Goal: Task Accomplishment & Management: Manage account settings

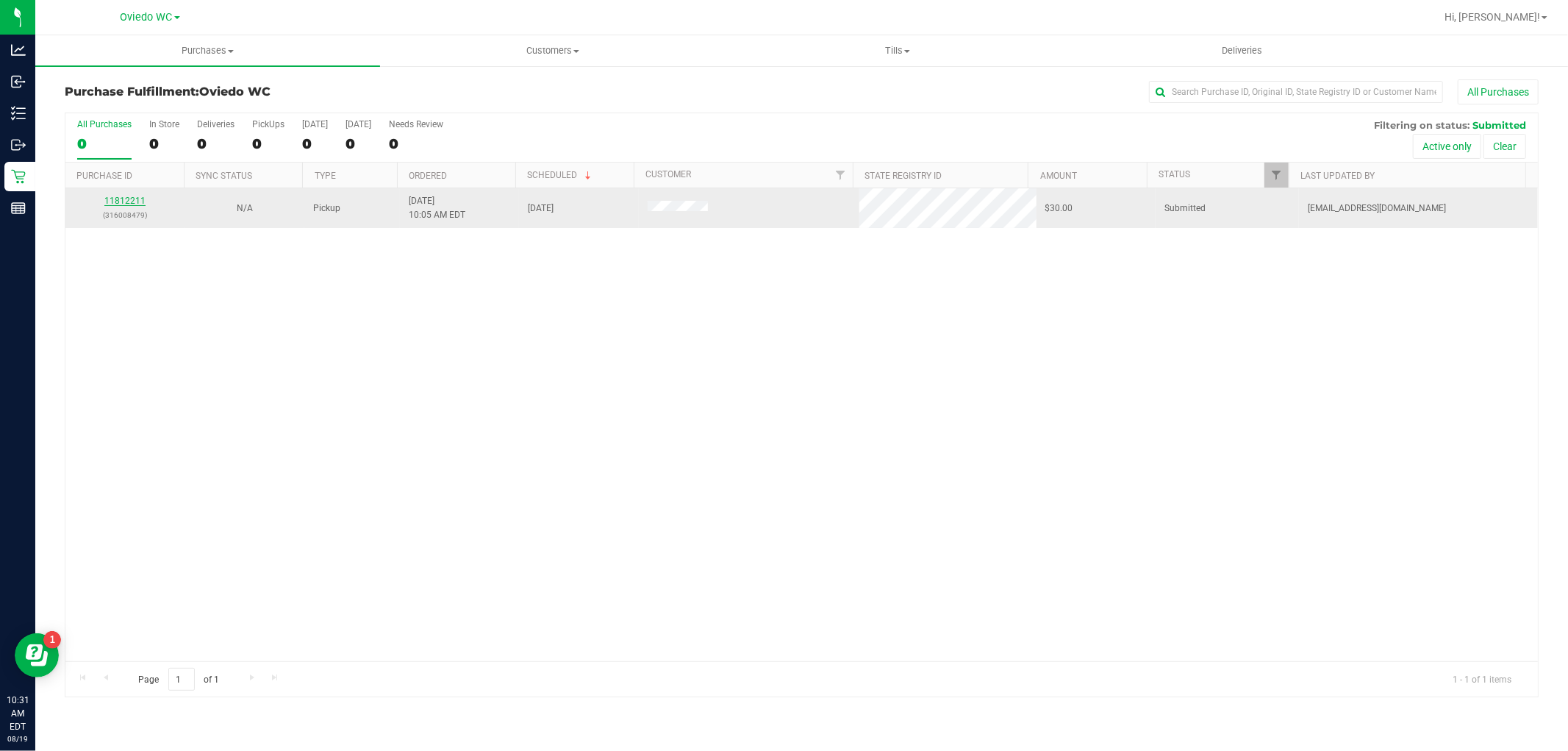
click at [131, 201] on link "11812211" at bounding box center [125, 200] width 42 height 10
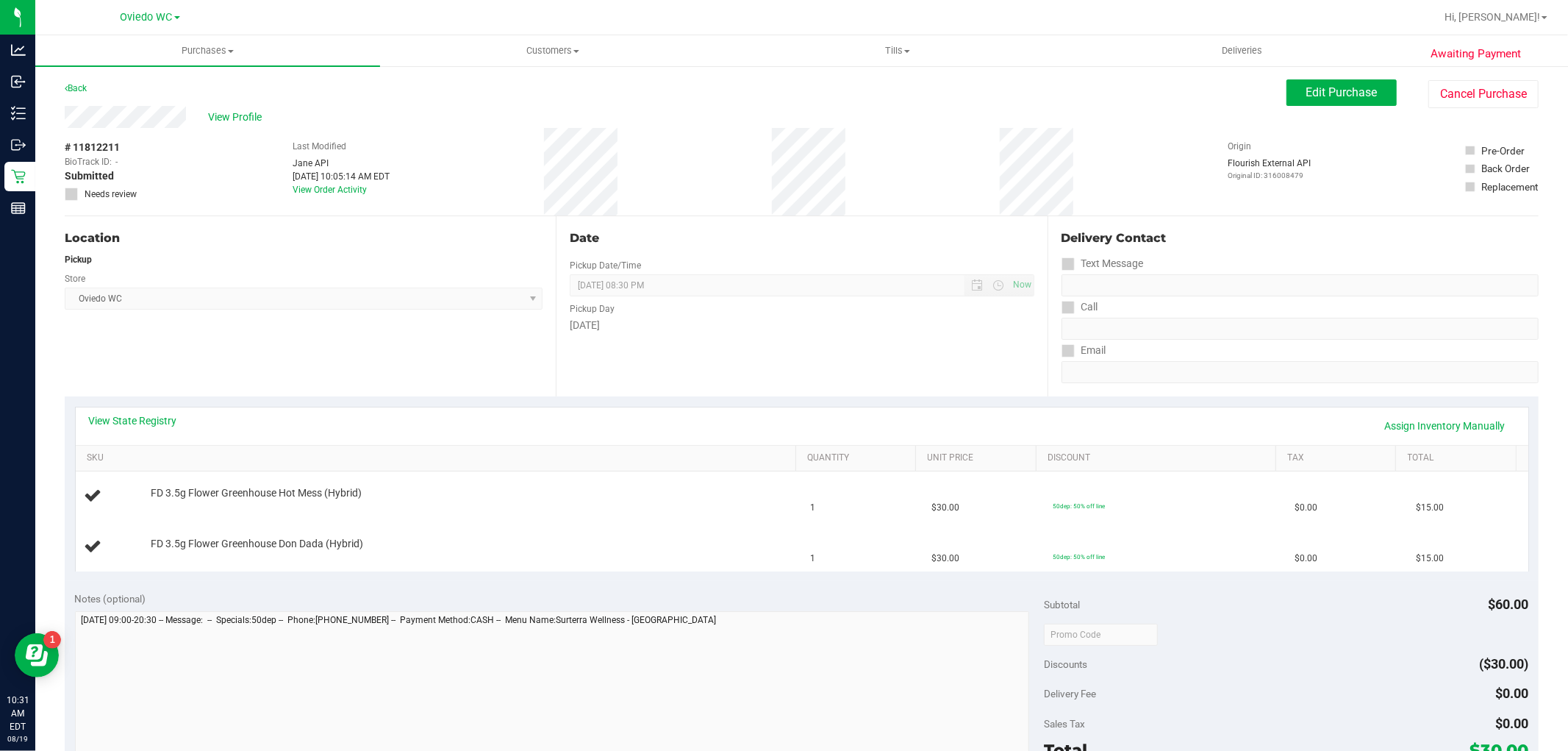
click at [458, 408] on div "View State Registry Assign Inventory Manually" at bounding box center [801, 426] width 1453 height 38
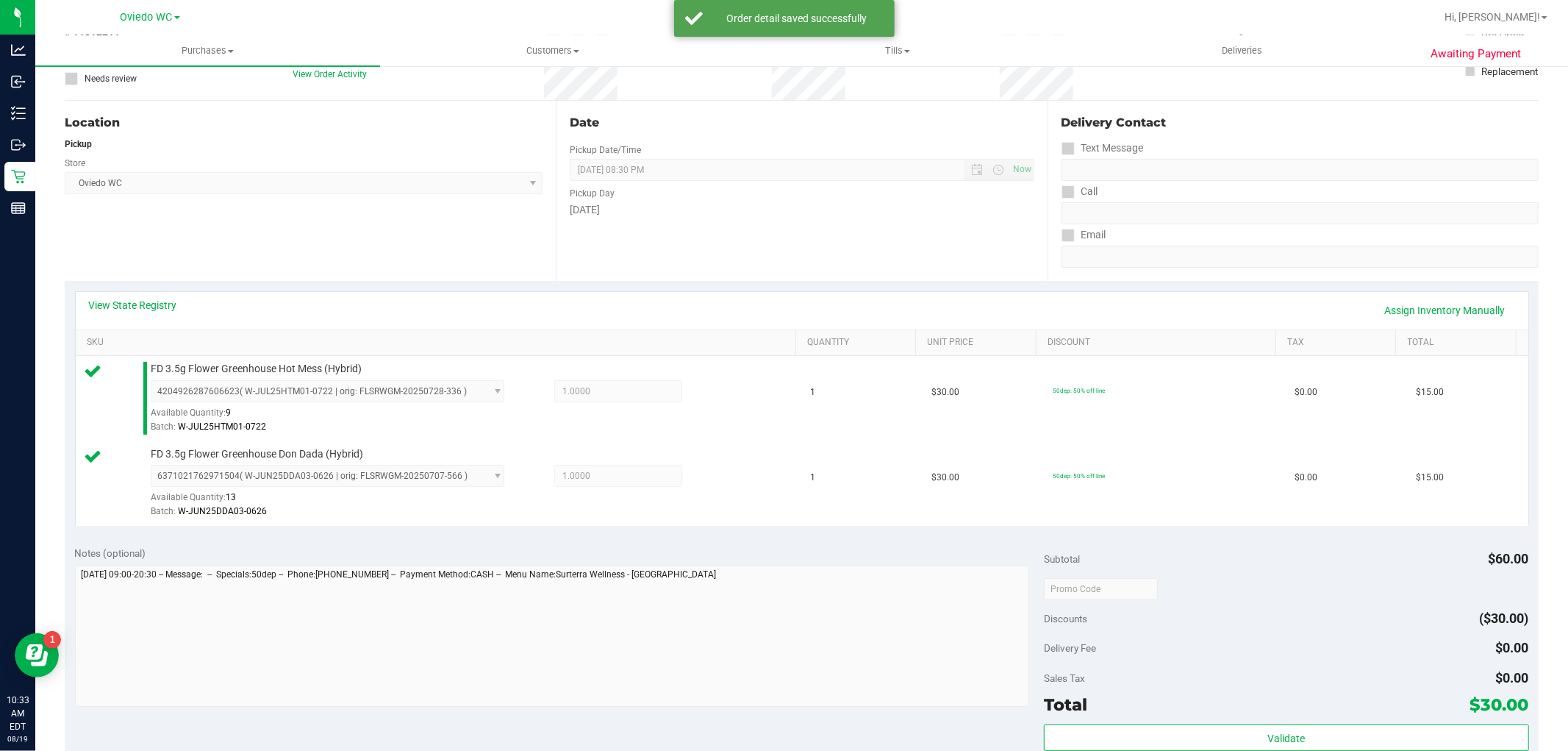
scroll to position [326, 0]
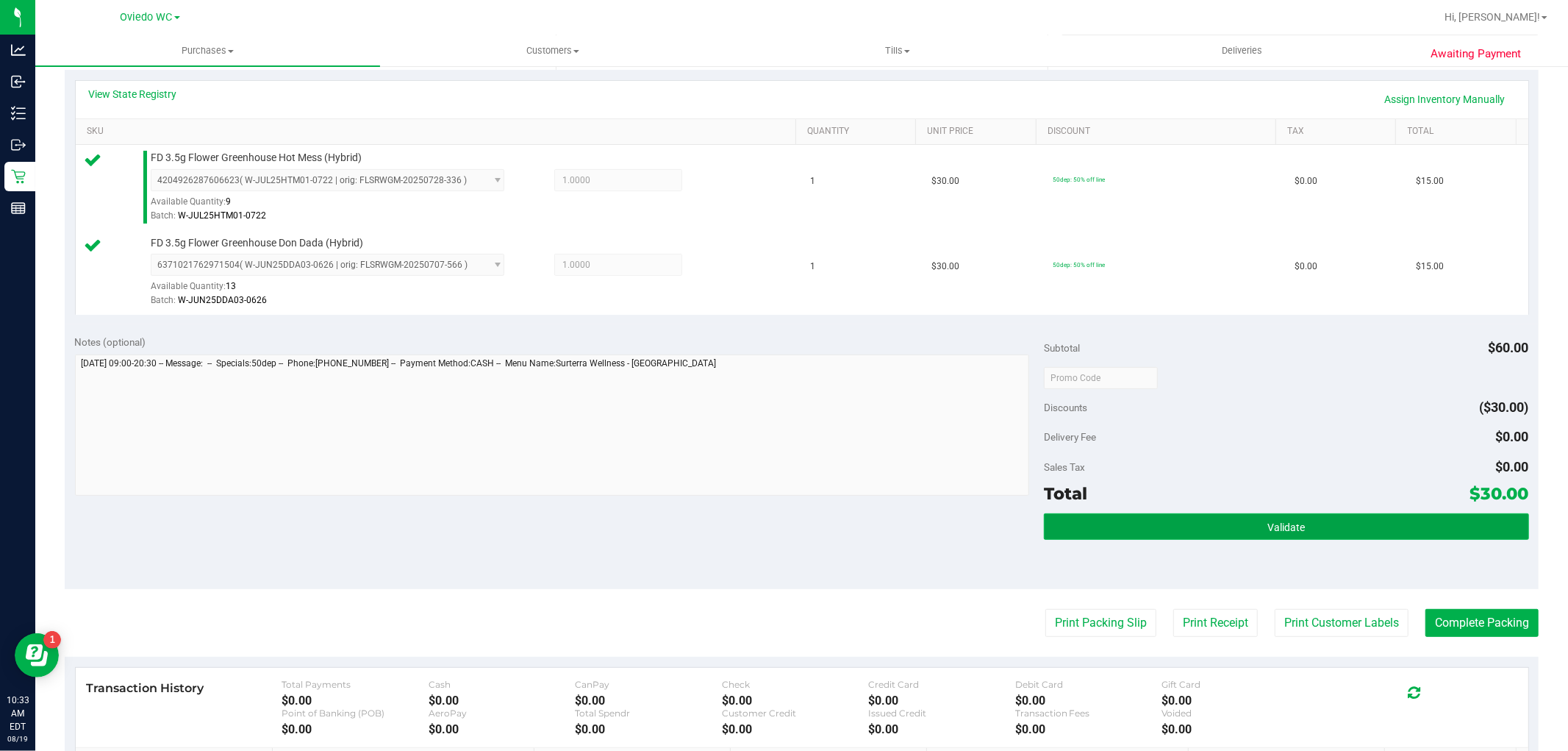
click at [1272, 522] on span "Validate" at bounding box center [1286, 527] width 38 height 12
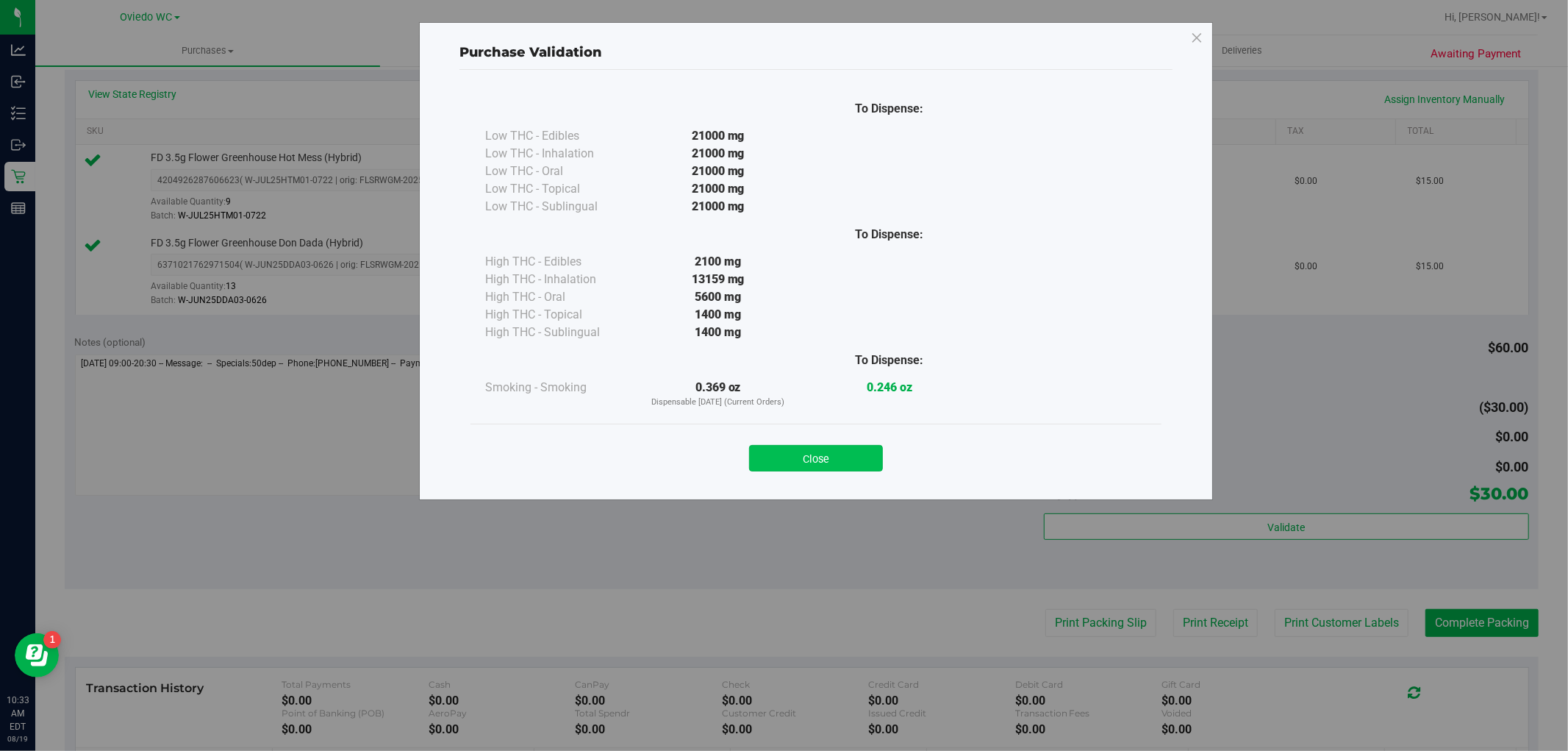
click at [827, 465] on button "Close" at bounding box center [816, 458] width 134 height 26
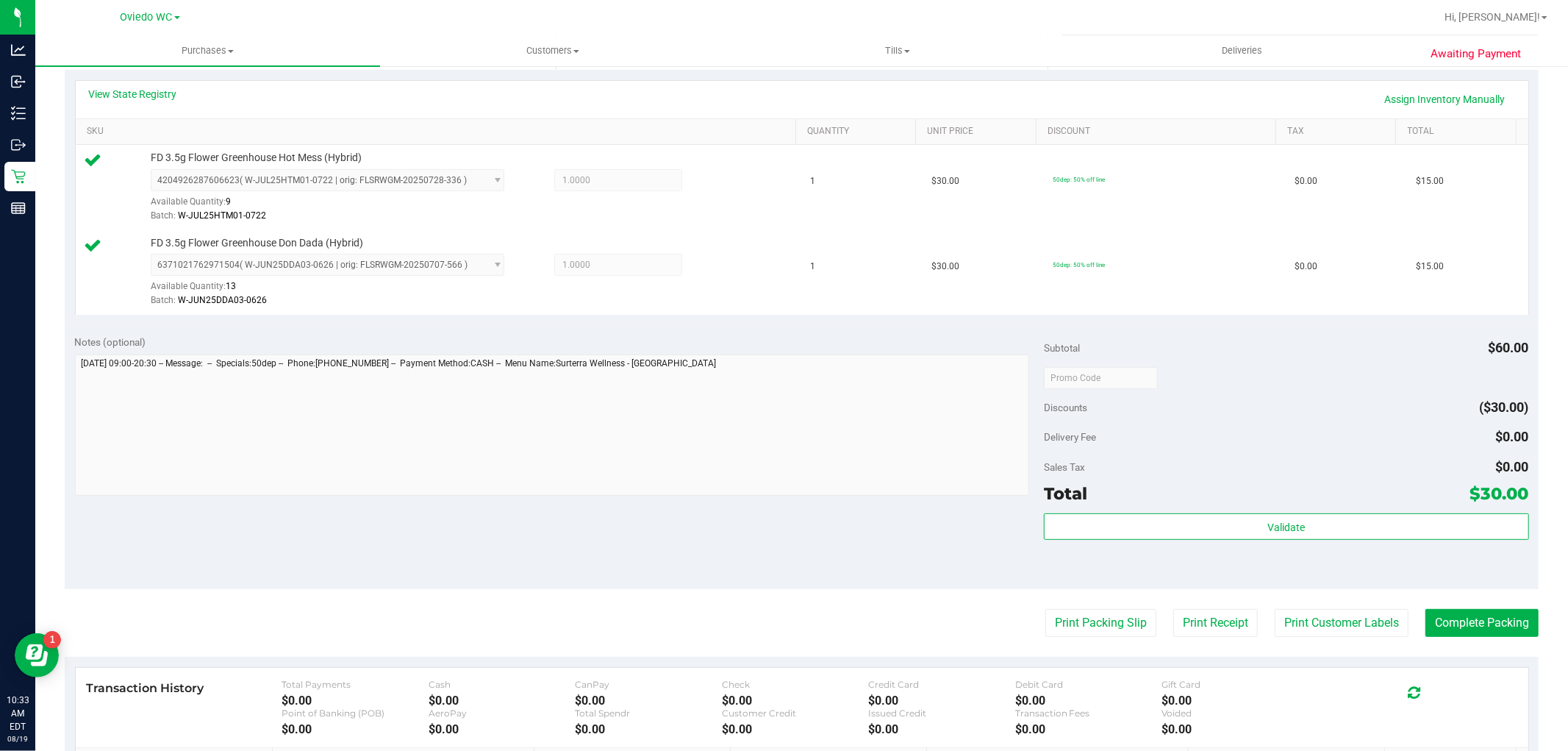
click at [1296, 637] on purchase-details "Back Edit Purchase Cancel Purchase View Profile # 11812211 BioTrack ID: - Submi…" at bounding box center [801, 342] width 1474 height 1179
click at [1303, 622] on button "Print Customer Labels" at bounding box center [1342, 623] width 134 height 28
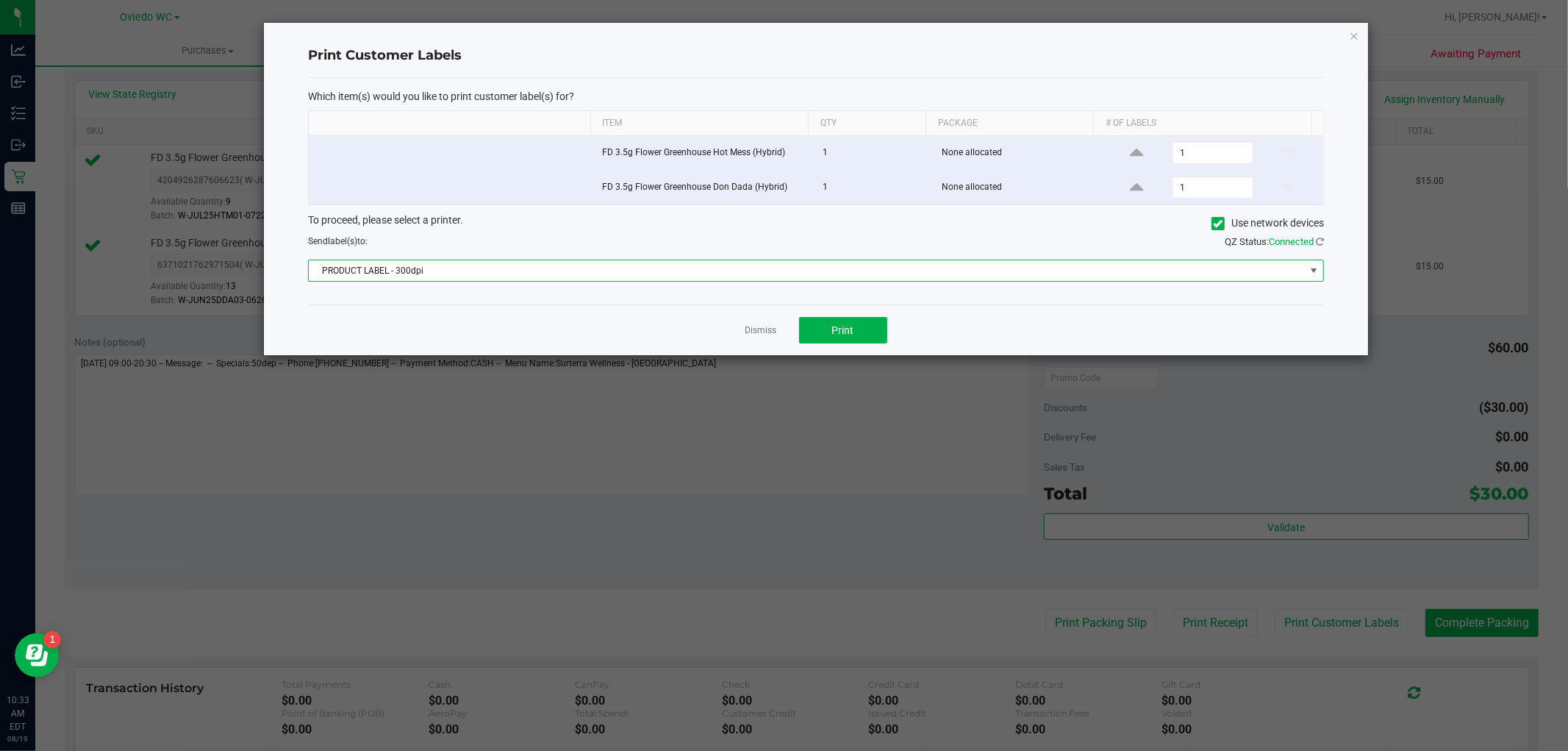
click at [550, 269] on span "PRODUCT LABEL - 300dpi" at bounding box center [807, 270] width 996 height 21
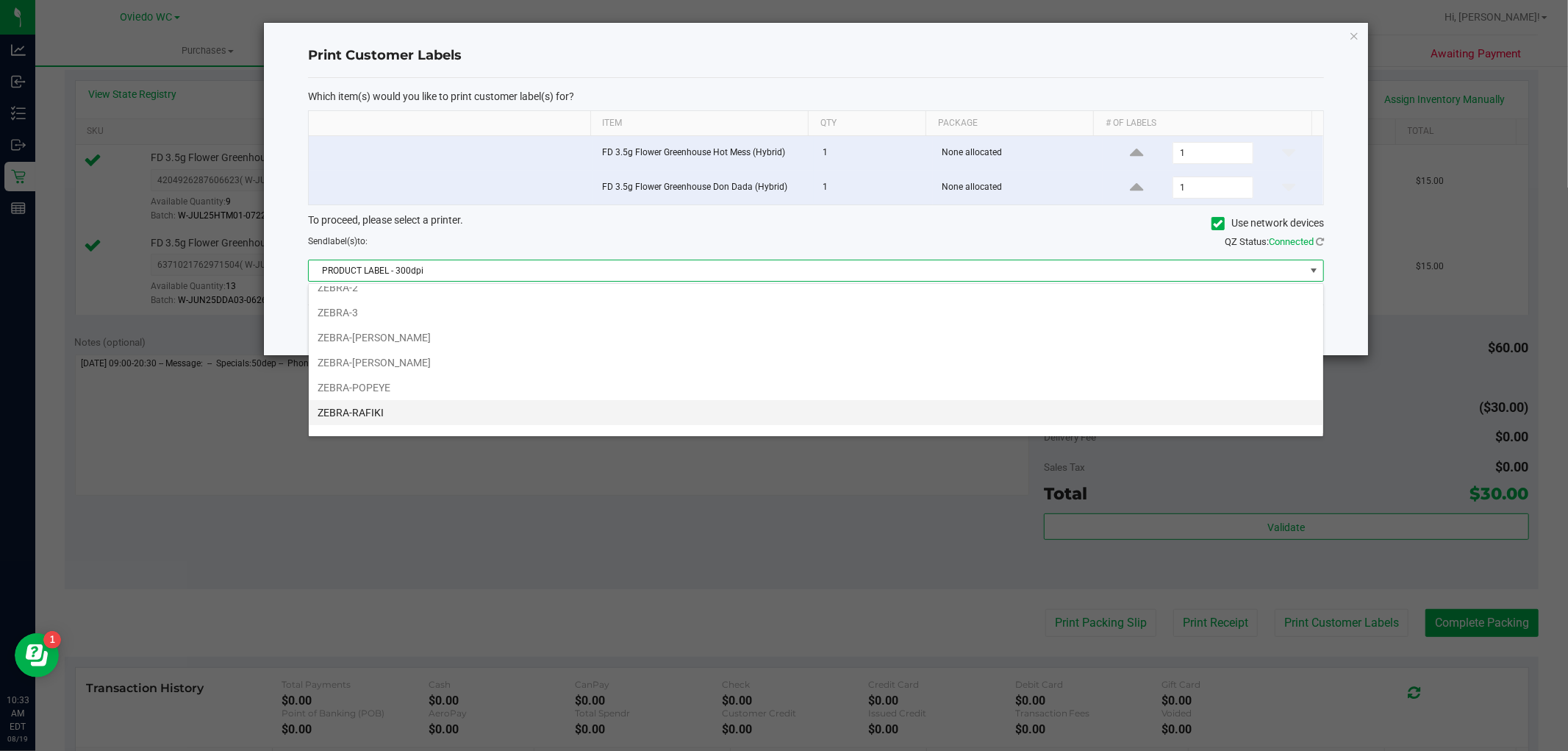
scroll to position [78, 0]
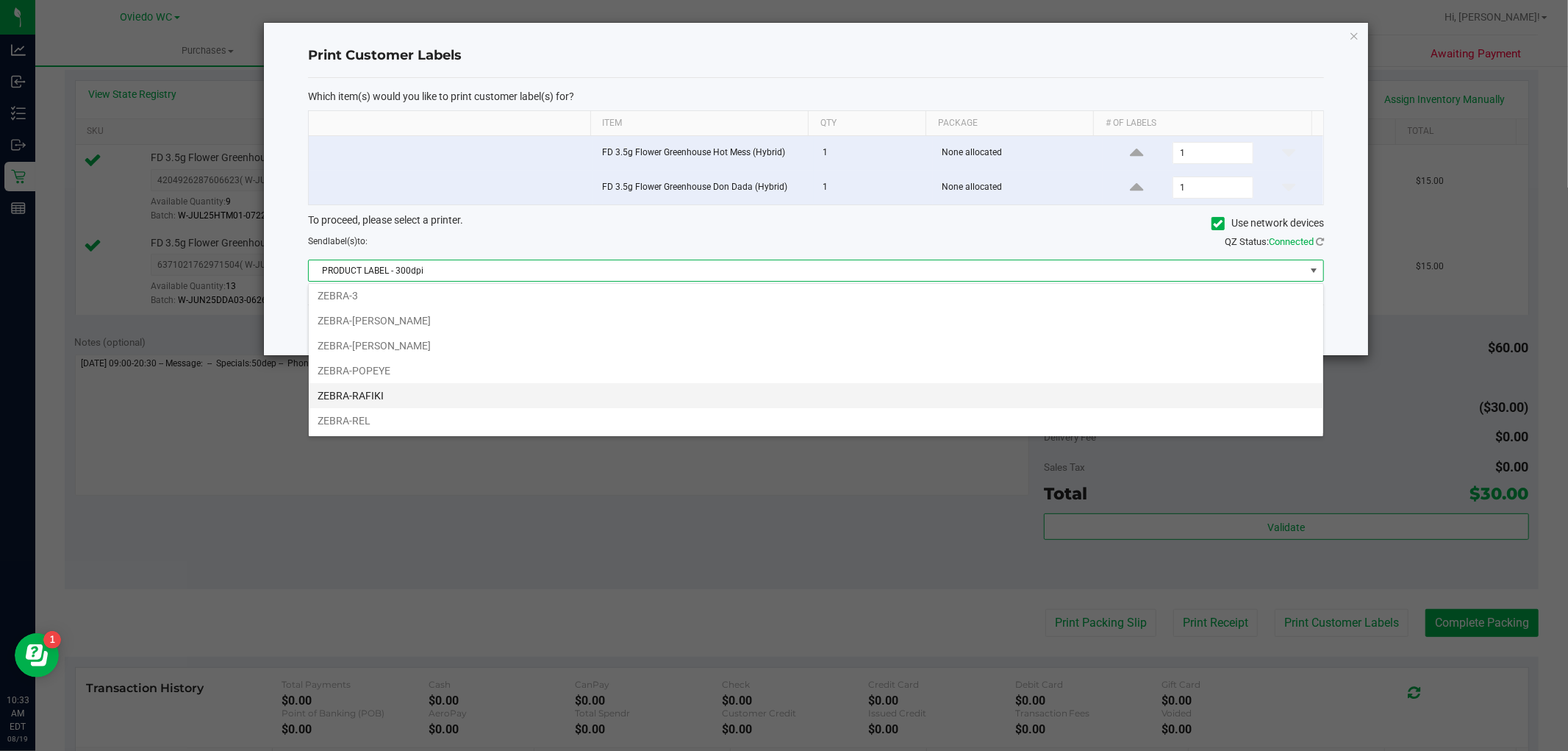
click at [375, 397] on li "ZEBRA-RAFIKI" at bounding box center [816, 396] width 1014 height 25
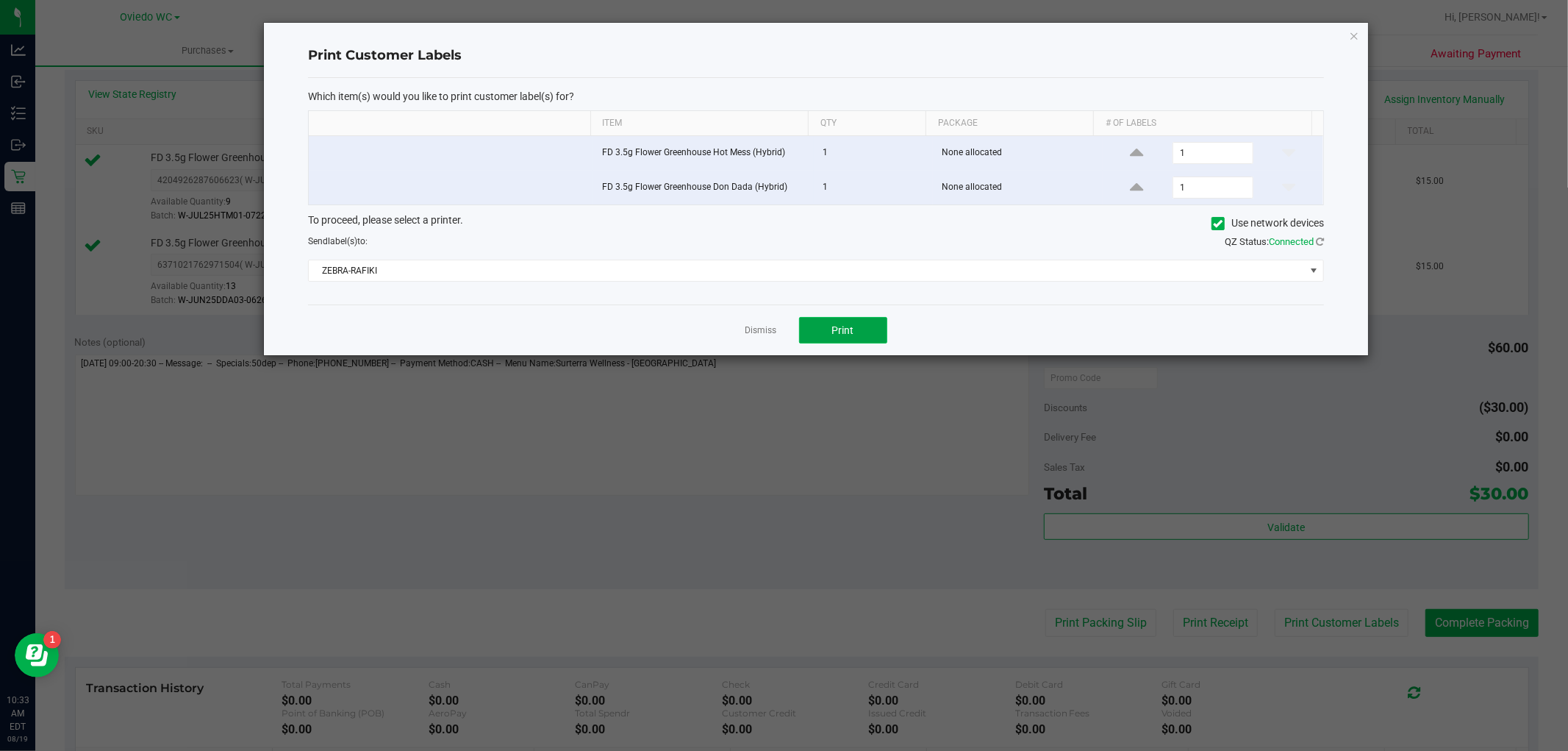
click at [845, 332] on span "Print" at bounding box center [843, 330] width 22 height 12
click at [773, 333] on link "Dismiss" at bounding box center [761, 331] width 32 height 12
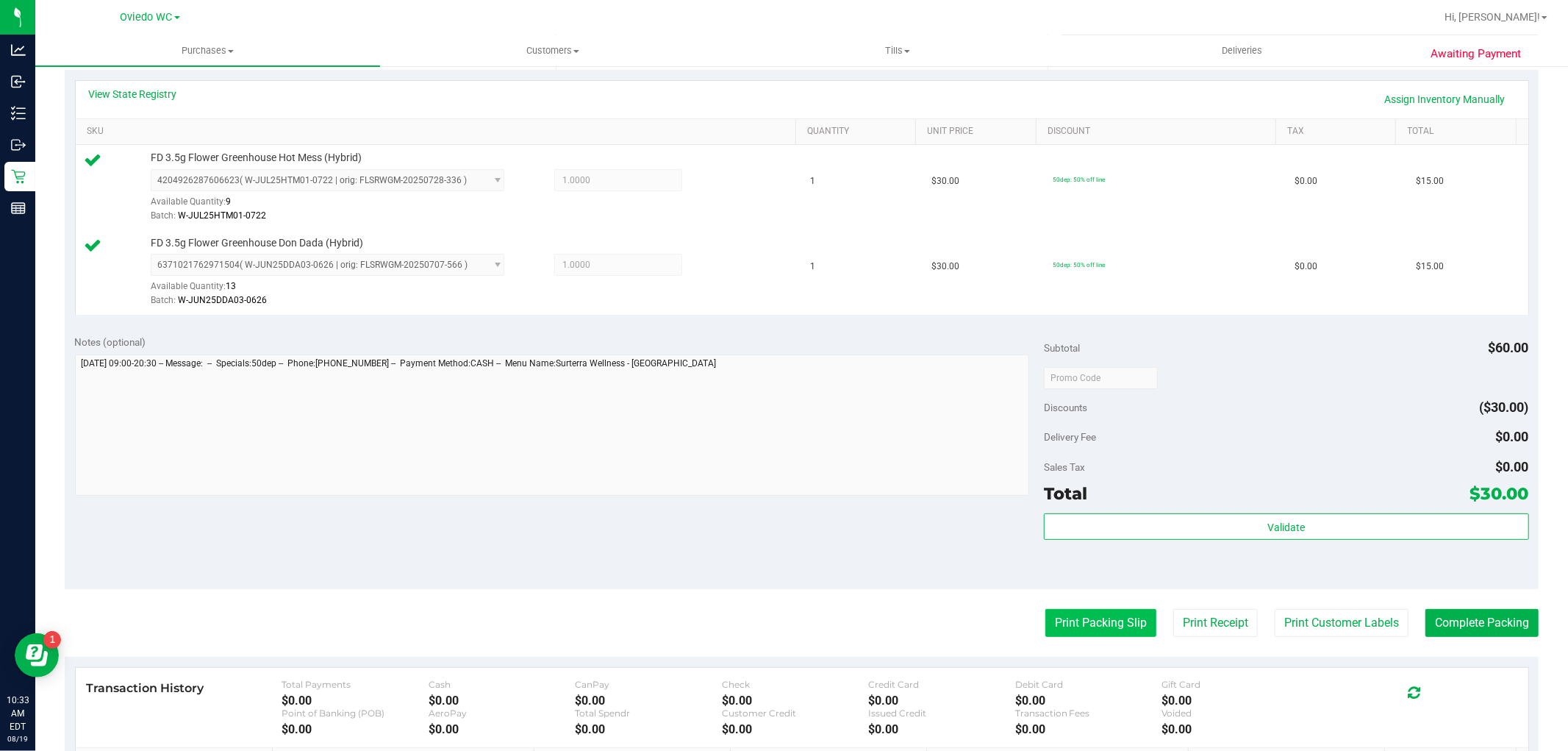
click at [1060, 621] on button "Print Packing Slip" at bounding box center [1100, 623] width 111 height 28
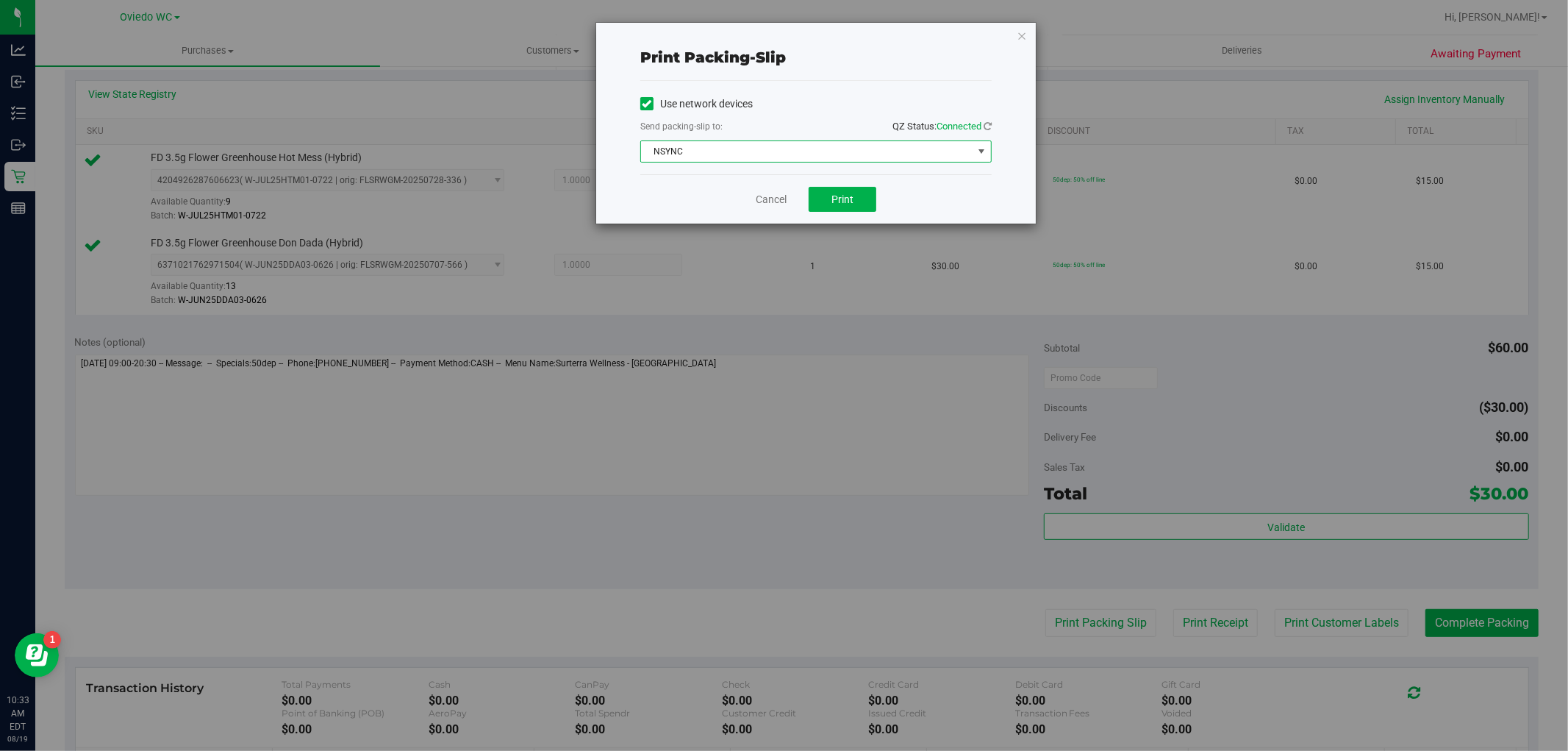
click at [774, 143] on span "NSYNC" at bounding box center [807, 152] width 331 height 21
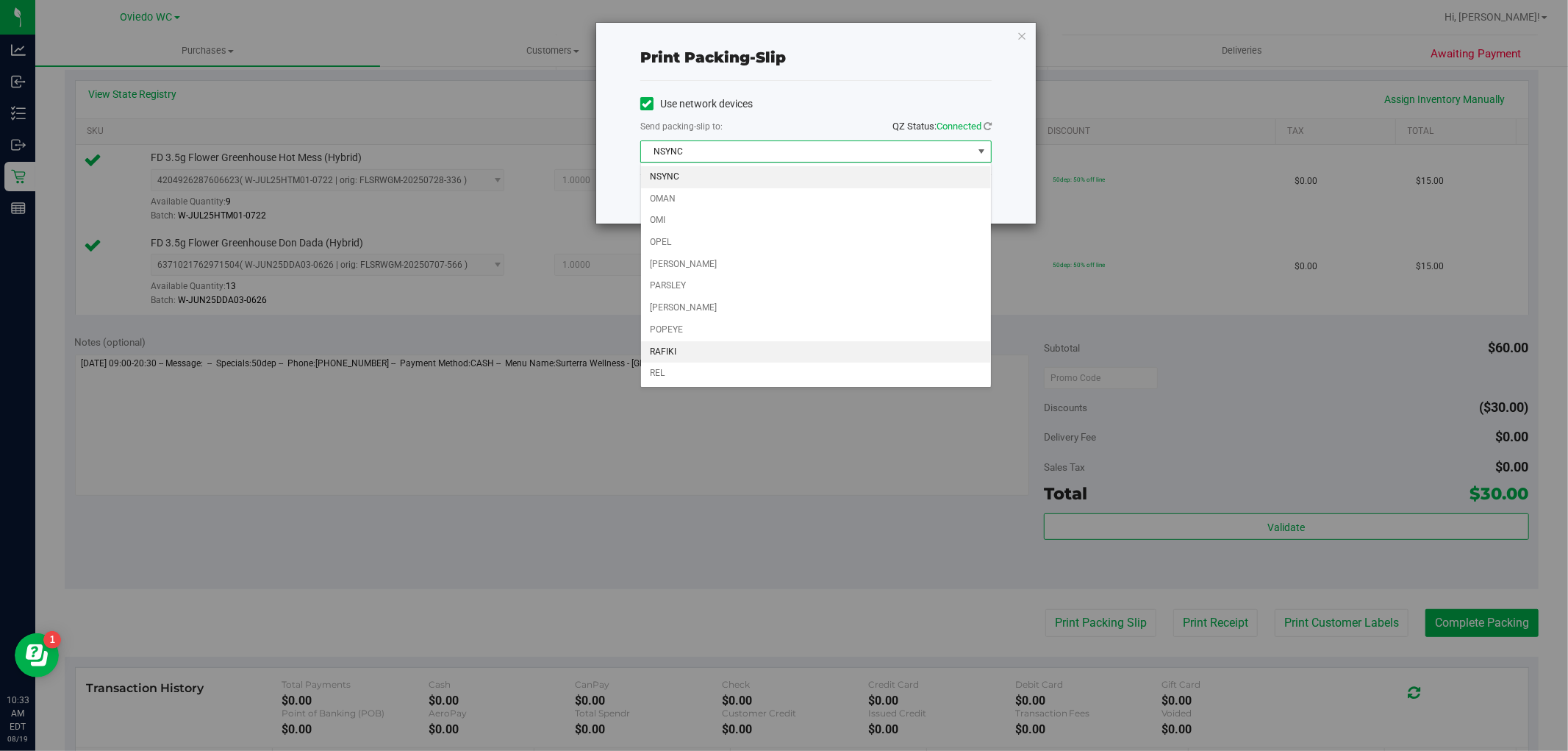
click at [663, 351] on li "RAFIKI" at bounding box center [816, 352] width 350 height 22
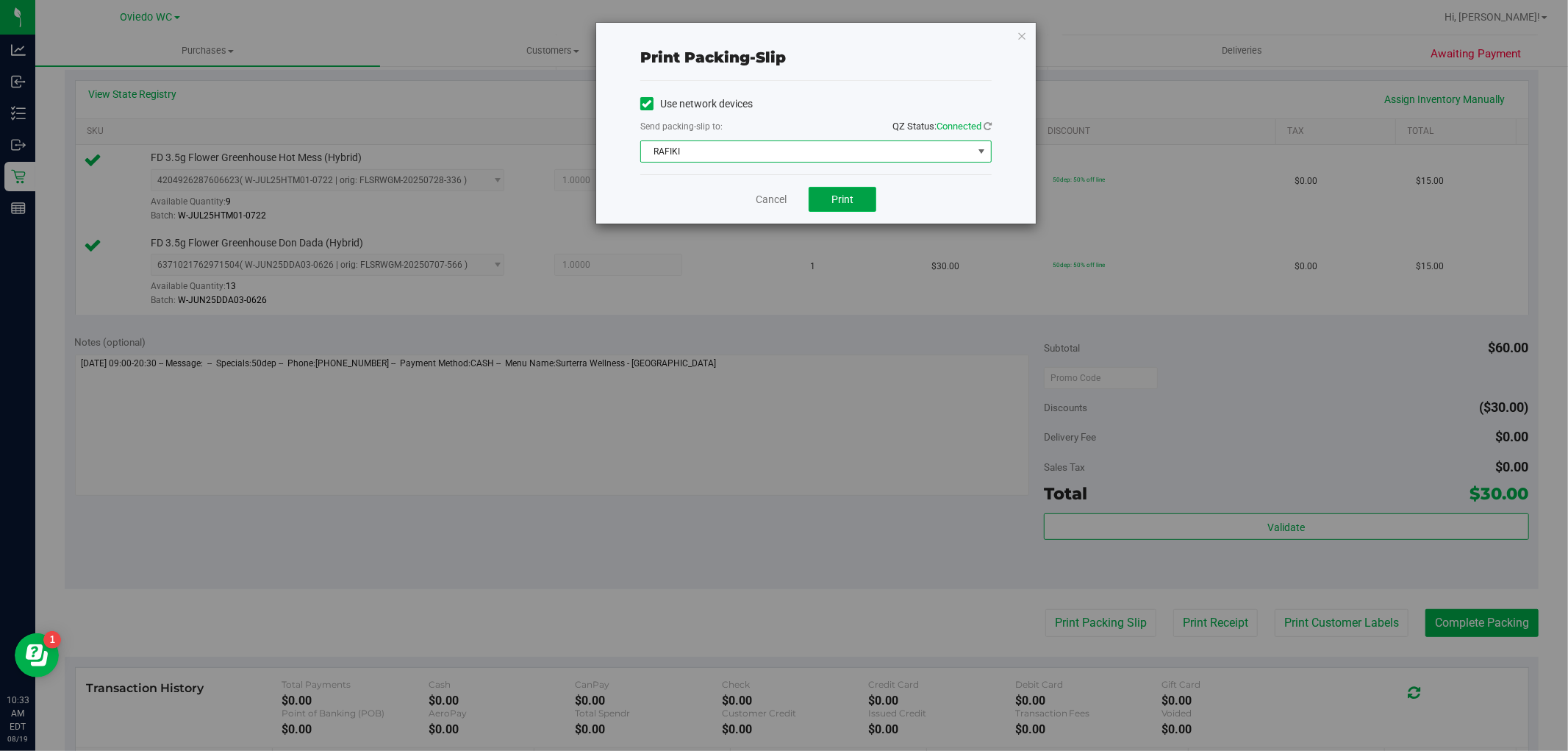
click at [849, 206] on button "Print" at bounding box center [843, 199] width 68 height 25
click at [772, 193] on link "Cancel" at bounding box center [771, 200] width 31 height 15
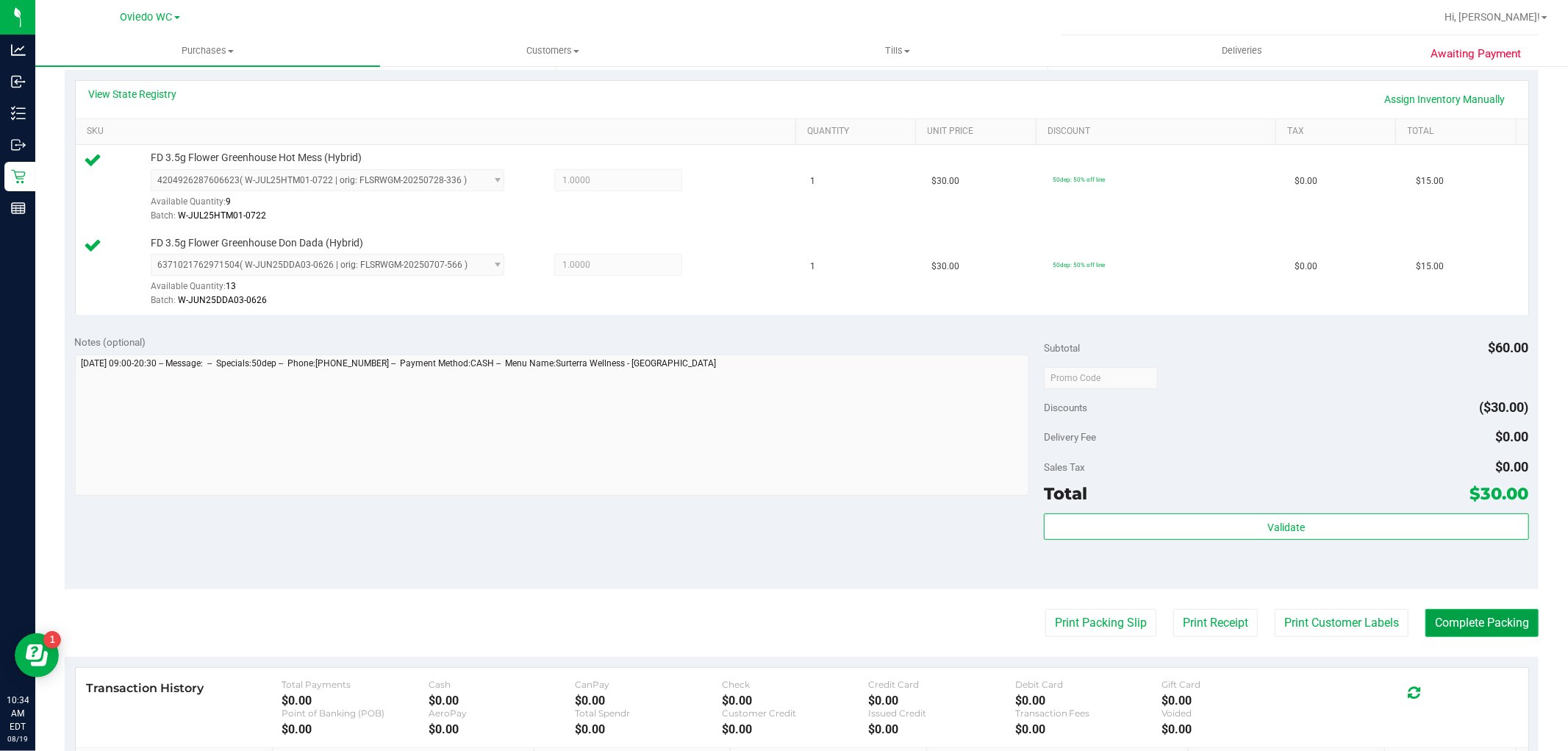
click at [1477, 622] on button "Complete Packing" at bounding box center [1482, 623] width 113 height 28
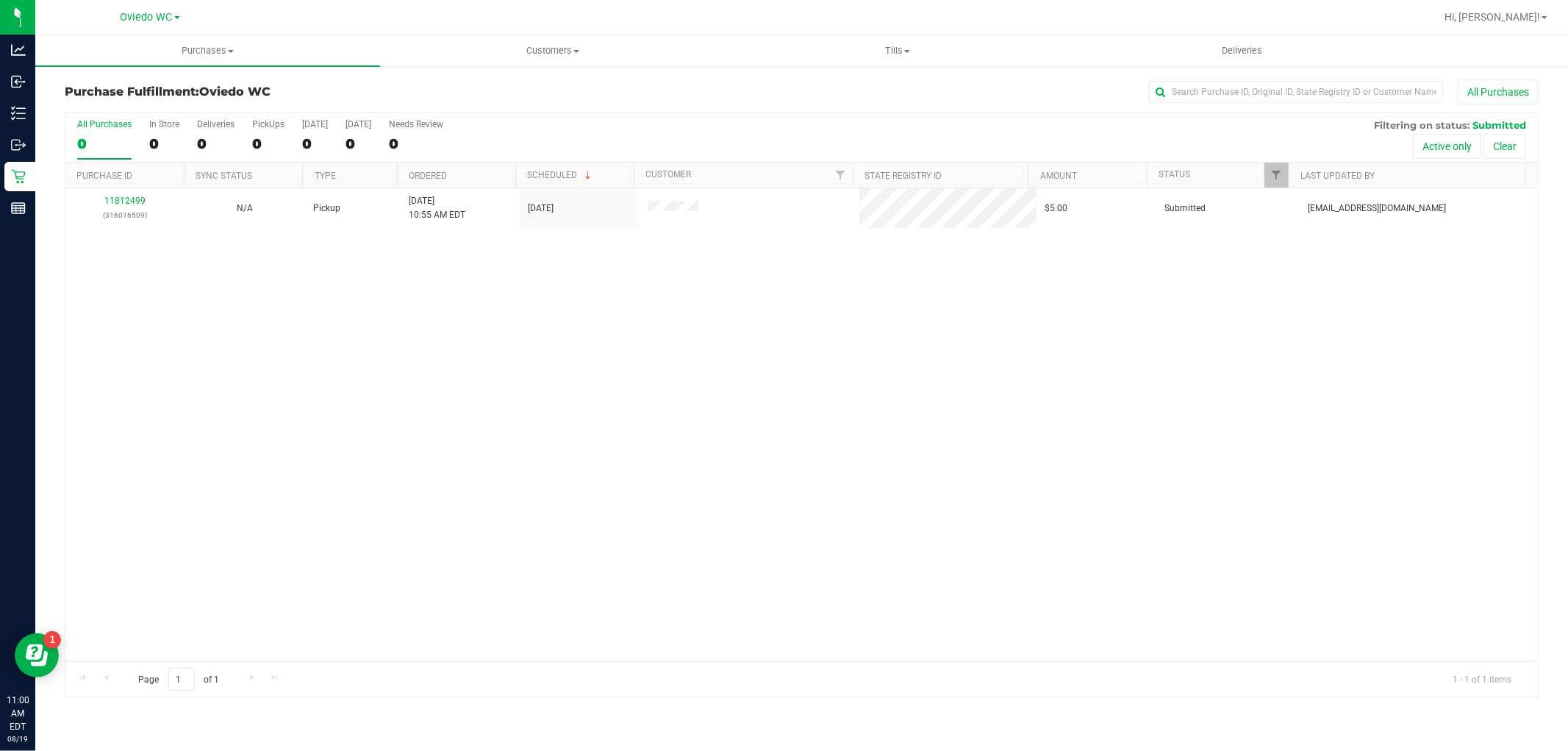
click at [297, 313] on div "11812499 (316016509) N/A Pickup [DATE] 10:55 AM EDT 8/19/2025 $5.00 Submitted […" at bounding box center [801, 425] width 1473 height 473
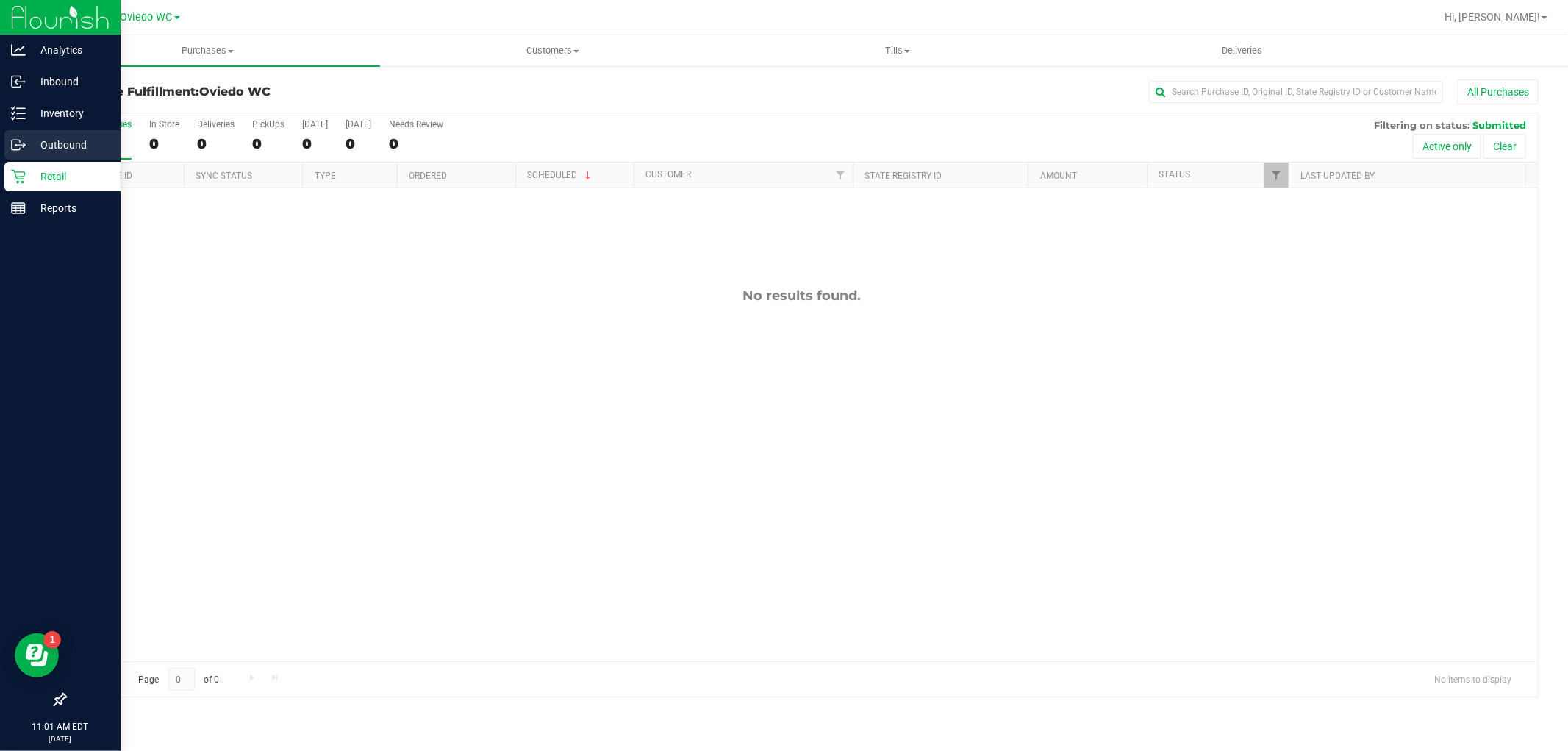
click at [55, 145] on p "Outbound" at bounding box center [69, 145] width 88 height 18
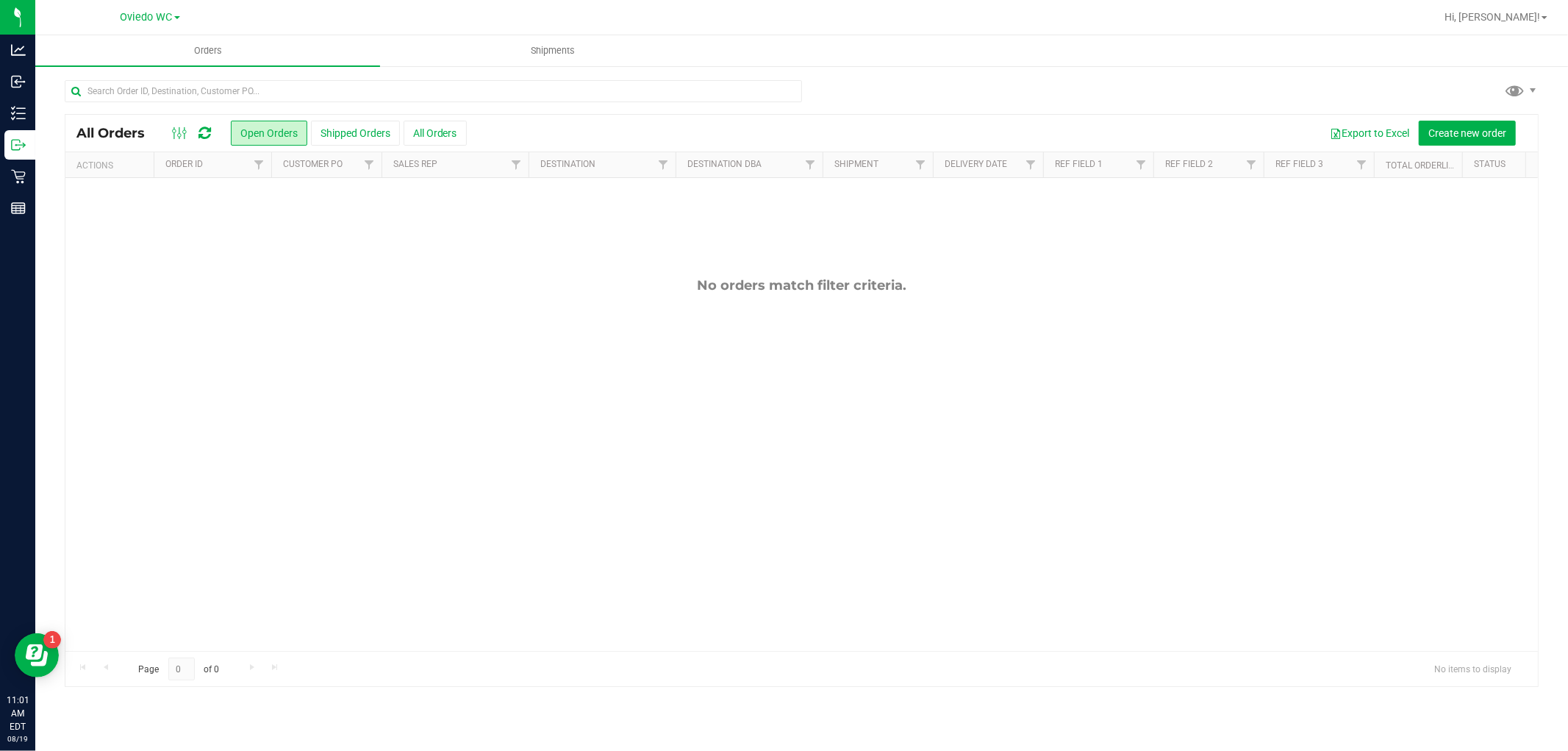
click at [554, 419] on div "No orders match filter criteria." at bounding box center [801, 464] width 1473 height 572
